Goal: Task Accomplishment & Management: Use online tool/utility

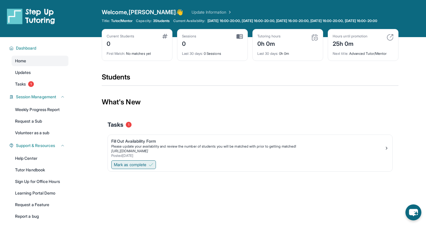
click at [146, 168] on span "Mark as complete" at bounding box center [130, 165] width 32 height 6
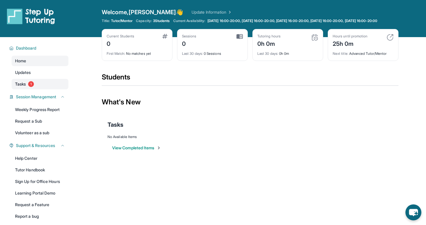
click at [34, 87] on span "1" at bounding box center [31, 84] width 6 height 6
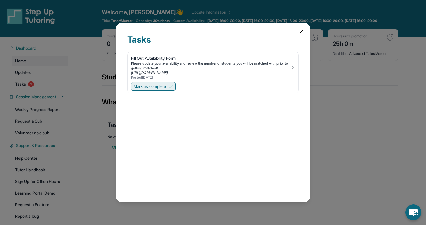
click at [166, 89] on button "Mark as complete" at bounding box center [153, 86] width 45 height 9
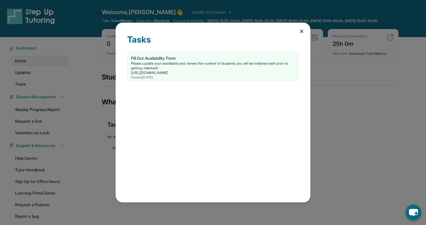
click at [300, 34] on icon at bounding box center [302, 31] width 6 height 6
